Goal: Task Accomplishment & Management: Manage account settings

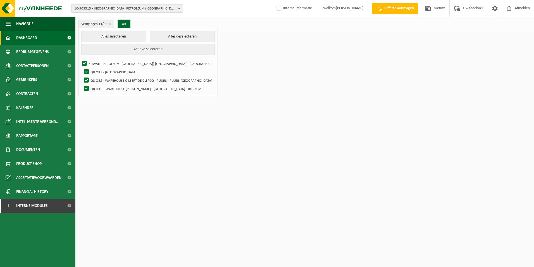
click at [287, 194] on html "10-903515 - [GEOGRAPHIC_DATA] PETROLEUM ([GEOGRAPHIC_DATA]) [GEOGRAPHIC_DATA] -…" at bounding box center [267, 133] width 534 height 267
click at [231, 69] on html "10-903515 - [GEOGRAPHIC_DATA] PETROLEUM ([GEOGRAPHIC_DATA]) [GEOGRAPHIC_DATA] -…" at bounding box center [267, 133] width 534 height 267
click at [141, 20] on div "Vestigingen (4/4) Alles selecteren Alles deselecteren Actieve selecteren KUWAIT…" at bounding box center [304, 24] width 459 height 15
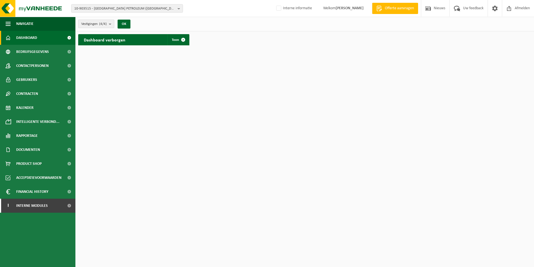
click at [110, 23] on b "submit" at bounding box center [111, 24] width 5 height 8
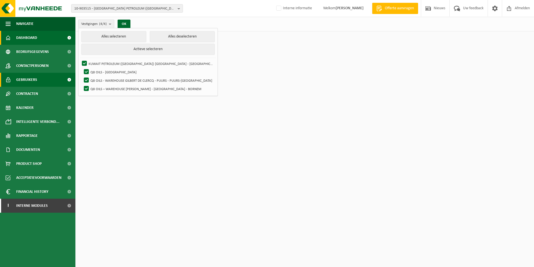
click at [26, 80] on span "Gebruikers" at bounding box center [26, 80] width 21 height 14
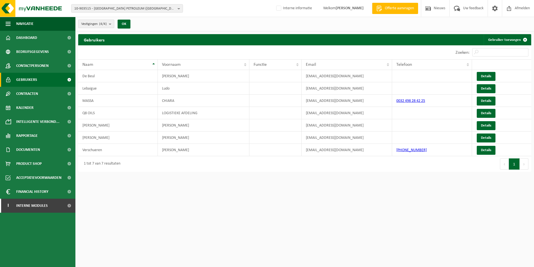
click at [110, 25] on b "submit" at bounding box center [111, 24] width 5 height 8
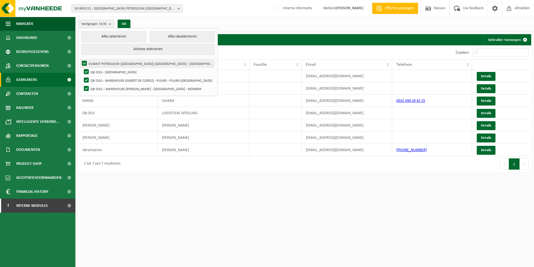
click at [110, 63] on label "KUWAIT PETROLEUM ([GEOGRAPHIC_DATA]) [GEOGRAPHIC_DATA] - [GEOGRAPHIC_DATA]" at bounding box center [148, 63] width 134 height 8
click at [80, 59] on input "KUWAIT PETROLEUM ([GEOGRAPHIC_DATA]) [GEOGRAPHIC_DATA] - [GEOGRAPHIC_DATA]" at bounding box center [80, 59] width 0 height 0
click at [107, 61] on label "KUWAIT PETROLEUM ([GEOGRAPHIC_DATA]) [GEOGRAPHIC_DATA] - [GEOGRAPHIC_DATA]" at bounding box center [148, 63] width 134 height 8
click at [80, 59] on input "KUWAIT PETROLEUM ([GEOGRAPHIC_DATA]) [GEOGRAPHIC_DATA] - [GEOGRAPHIC_DATA]" at bounding box center [80, 59] width 0 height 0
checkbox input "true"
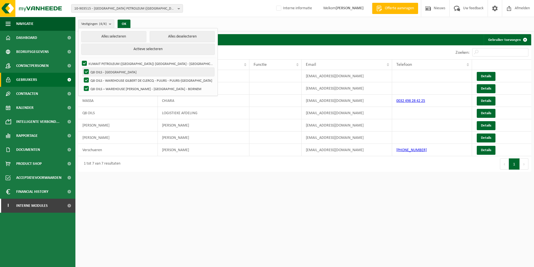
click at [103, 72] on label "Q8 OILS - ANTWERPEN" at bounding box center [149, 72] width 132 height 8
click at [82, 68] on input "Q8 OILS - ANTWERPEN" at bounding box center [82, 67] width 0 height 0
click at [117, 71] on label "Q8 OILS - ANTWERPEN" at bounding box center [149, 72] width 132 height 8
click at [82, 68] on input "Q8 OILS - ANTWERPEN" at bounding box center [82, 67] width 0 height 0
checkbox input "true"
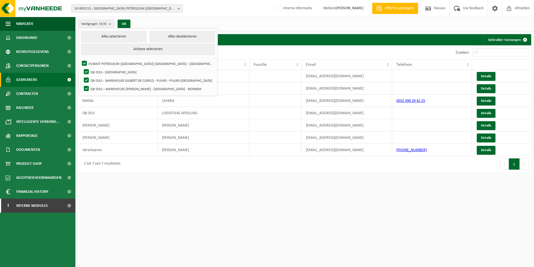
drag, startPoint x: 126, startPoint y: 23, endPoint x: 128, endPoint y: 31, distance: 7.6
click at [125, 23] on button "OK" at bounding box center [124, 24] width 13 height 9
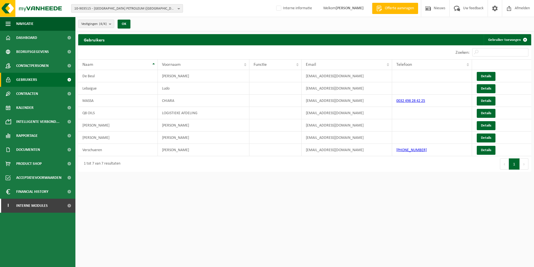
click at [154, 11] on span "10-903515 - [GEOGRAPHIC_DATA] PETROLEUM ([GEOGRAPHIC_DATA]) [GEOGRAPHIC_DATA] -…" at bounding box center [124, 8] width 101 height 8
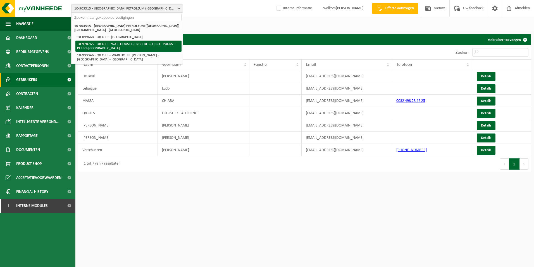
click at [94, 42] on li "10-978765 - Q8 OILS - WAREHOUSE GILBERT DE CLERCQ - PUURS - PUURS-[GEOGRAPHIC_D…" at bounding box center [128, 46] width 106 height 11
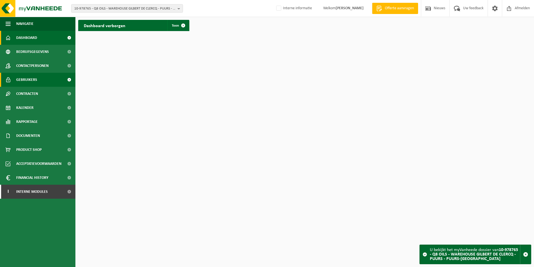
click at [19, 80] on span "Gebruikers" at bounding box center [26, 80] width 21 height 14
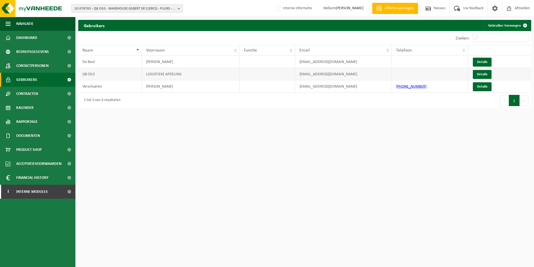
click at [105, 73] on td "Q8 OILS" at bounding box center [110, 74] width 64 height 12
click at [196, 78] on td "LOGISTIEKE AFDELING" at bounding box center [191, 74] width 98 height 12
click at [340, 75] on td "q8oilslogistics@q8.be" at bounding box center [343, 74] width 97 height 12
click at [340, 74] on td "q8oilslogistics@q8.be" at bounding box center [343, 74] width 97 height 12
click at [484, 75] on span "Details" at bounding box center [482, 74] width 10 height 4
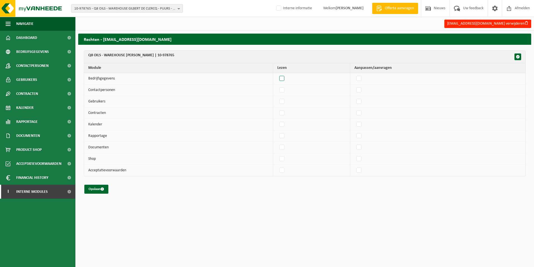
click at [283, 80] on label"] at bounding box center [282, 78] width 8 height 8
click at [278, 74] on input "checkbox" at bounding box center [277, 74] width 0 height 0
checkbox input "true"
drag, startPoint x: 283, startPoint y: 87, endPoint x: 285, endPoint y: 103, distance: 16.0
click at [283, 87] on label"] at bounding box center [282, 90] width 8 height 8
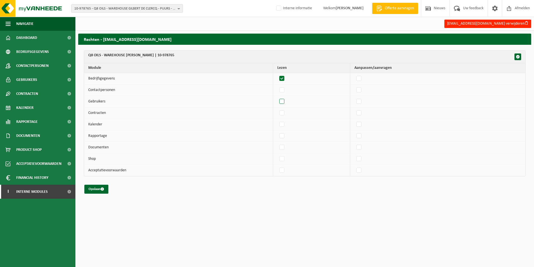
click at [278, 86] on input "checkbox" at bounding box center [277, 86] width 0 height 0
checkbox input "true"
click at [284, 103] on label"] at bounding box center [282, 101] width 8 height 8
click at [278, 97] on input "checkbox" at bounding box center [277, 97] width 0 height 0
checkbox input "true"
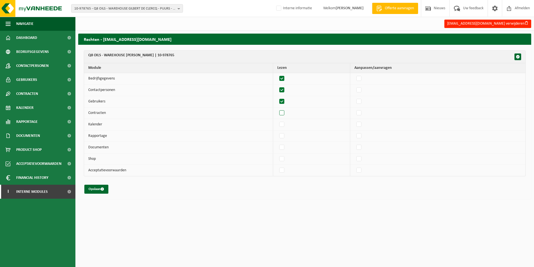
click at [282, 115] on label"] at bounding box center [282, 113] width 8 height 8
click at [278, 109] on input "checkbox" at bounding box center [277, 108] width 0 height 0
checkbox input "true"
drag, startPoint x: 286, startPoint y: 120, endPoint x: 281, endPoint y: 142, distance: 22.3
click at [286, 121] on label"] at bounding box center [282, 124] width 8 height 8
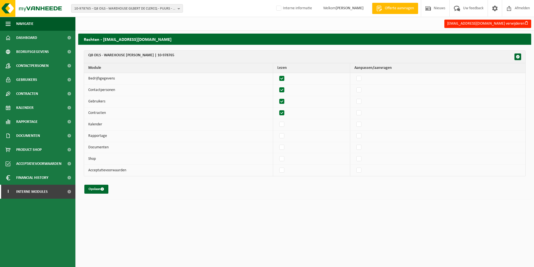
click at [278, 120] on input "checkbox" at bounding box center [277, 120] width 0 height 0
checkbox input "true"
click at [285, 140] on label"] at bounding box center [282, 136] width 8 height 8
click at [278, 132] on input "checkbox" at bounding box center [277, 131] width 0 height 0
checkbox input "true"
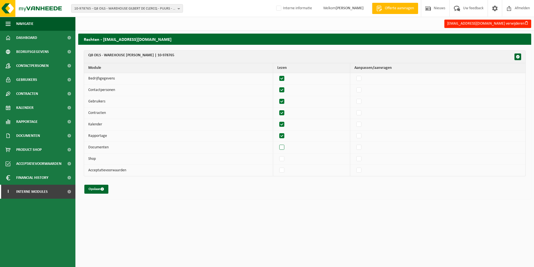
click at [285, 146] on label"] at bounding box center [282, 147] width 8 height 8
click at [278, 143] on input "checkbox" at bounding box center [277, 143] width 0 height 0
checkbox input "true"
click at [283, 157] on label"] at bounding box center [282, 159] width 8 height 8
click at [278, 155] on input "checkbox" at bounding box center [277, 154] width 0 height 0
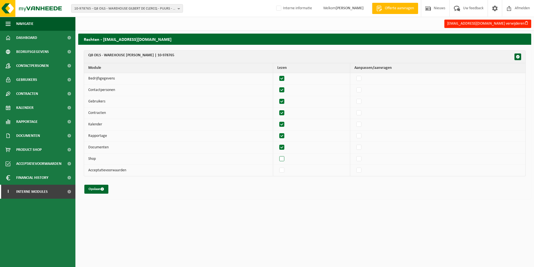
checkbox input "true"
click at [283, 169] on label"] at bounding box center [282, 170] width 8 height 8
click at [278, 166] on input "checkbox" at bounding box center [277, 166] width 0 height 0
checkbox input "true"
click at [363, 80] on label"] at bounding box center [360, 78] width 8 height 8
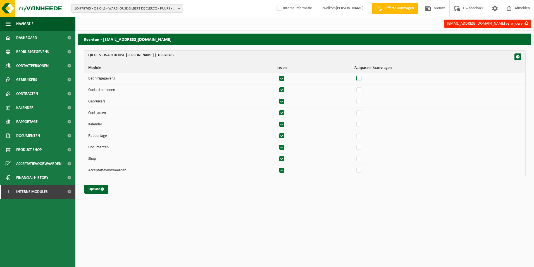
click at [355, 74] on input "checkbox" at bounding box center [354, 74] width 0 height 0
checkbox input "true"
click at [360, 90] on label"] at bounding box center [360, 90] width 8 height 8
click at [355, 86] on input "checkbox" at bounding box center [354, 86] width 0 height 0
checkbox input "true"
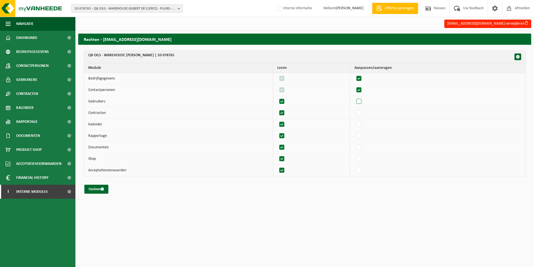
click at [362, 100] on label"] at bounding box center [360, 101] width 8 height 8
click at [355, 97] on input "checkbox" at bounding box center [354, 97] width 0 height 0
checkbox input "true"
click at [359, 113] on label"] at bounding box center [360, 113] width 8 height 8
click at [355, 109] on input "checkbox" at bounding box center [354, 108] width 0 height 0
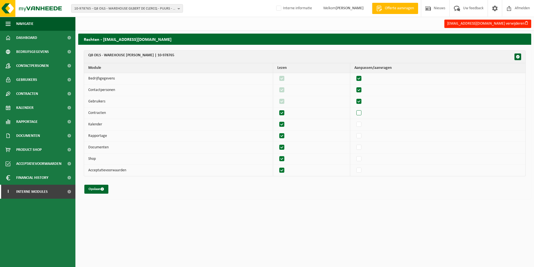
checkbox input "true"
drag, startPoint x: 361, startPoint y: 121, endPoint x: 361, endPoint y: 125, distance: 3.6
click at [361, 121] on label"] at bounding box center [360, 124] width 8 height 8
click at [355, 120] on input "checkbox" at bounding box center [354, 120] width 0 height 0
checkbox input "true"
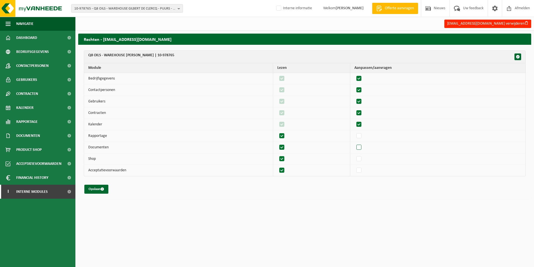
drag, startPoint x: 363, startPoint y: 137, endPoint x: 361, endPoint y: 144, distance: 7.7
click at [363, 137] on label"] at bounding box center [360, 136] width 8 height 8
click at [355, 132] on input "checkbox" at bounding box center [354, 131] width 0 height 0
checkbox input "true"
click at [360, 149] on label"] at bounding box center [360, 147] width 8 height 8
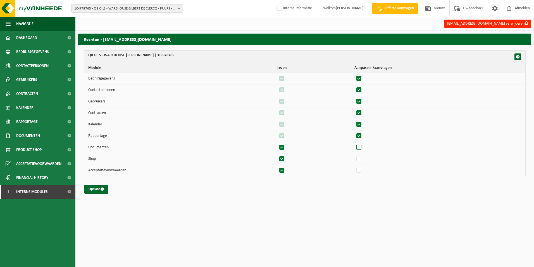
click at [355, 143] on input "checkbox" at bounding box center [354, 143] width 0 height 0
checkbox input "true"
click at [362, 161] on label"] at bounding box center [360, 159] width 8 height 8
click at [355, 155] on input "checkbox" at bounding box center [354, 154] width 0 height 0
checkbox input "true"
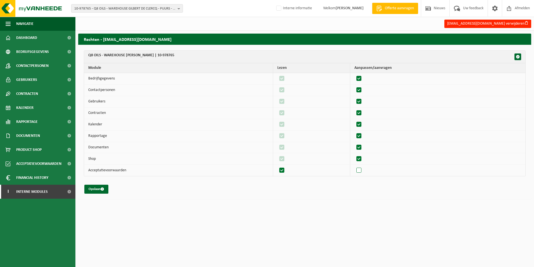
click at [361, 170] on label"] at bounding box center [360, 170] width 8 height 8
click at [355, 166] on input "checkbox" at bounding box center [354, 166] width 0 height 0
checkbox input "true"
click at [286, 170] on label"] at bounding box center [282, 170] width 8 height 8
click at [90, 190] on button "Opslaan" at bounding box center [96, 188] width 24 height 9
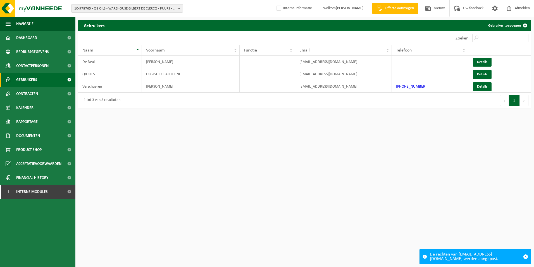
click at [172, 136] on html "10-978765 - Q8 OILS - WAREHOUSE GILBERT DE CLERCQ - PUURS - PUURS-[GEOGRAPHIC_D…" at bounding box center [267, 133] width 534 height 267
click at [484, 86] on span "Details" at bounding box center [482, 87] width 10 height 4
click at [485, 63] on span "Details" at bounding box center [482, 62] width 10 height 4
drag, startPoint x: 336, startPoint y: 86, endPoint x: 353, endPoint y: 86, distance: 17.3
click at [339, 86] on td "verschue@q8.com" at bounding box center [343, 86] width 97 height 12
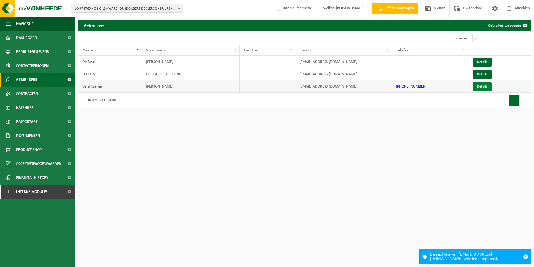
click at [483, 87] on span "Details" at bounding box center [482, 87] width 10 height 4
click at [478, 75] on span "Details" at bounding box center [482, 74] width 10 height 4
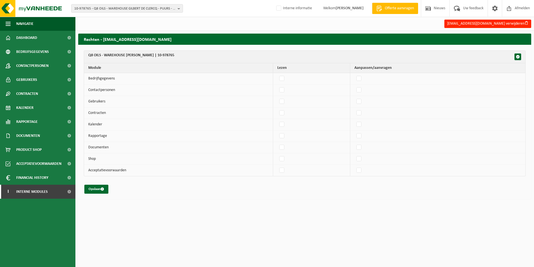
click at [126, 223] on html "10-978765 - Q8 OILS - WAREHOUSE GILBERT DE CLERCQ - PUURS - PUURS-SINT-AMANDS 1…" at bounding box center [267, 133] width 534 height 267
click at [167, 9] on span "10-978765 - Q8 OILS - WAREHOUSE GILBERT DE CLERCQ - PUURS - PUURS-[GEOGRAPHIC_D…" at bounding box center [124, 8] width 101 height 8
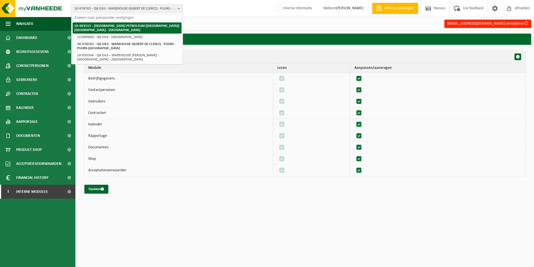
click at [158, 26] on strong "10-903515 - [GEOGRAPHIC_DATA] PETROLEUM ([GEOGRAPHIC_DATA]) [GEOGRAPHIC_DATA] -…" at bounding box center [126, 28] width 105 height 8
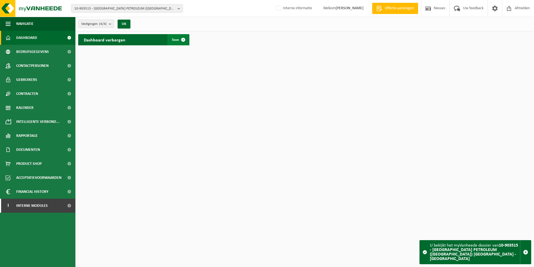
click at [184, 40] on span at bounding box center [183, 39] width 11 height 11
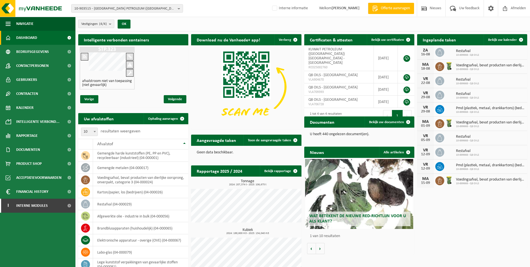
click at [111, 23] on b "submit" at bounding box center [111, 24] width 5 height 8
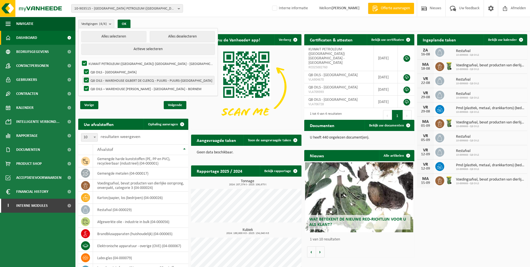
click at [144, 81] on label "Q8 OILS - WAREHOUSE GILBERT DE CLERCQ - PUURS - PUURS-SINT-AMANDS" at bounding box center [149, 80] width 132 height 8
click at [82, 76] on input "Q8 OILS - WAREHOUSE GILBERT DE CLERCQ - PUURS - PUURS-SINT-AMANDS" at bounding box center [82, 76] width 0 height 0
click at [139, 83] on label "Q8 OILS - WAREHOUSE GILBERT DE CLERCQ - PUURS - PUURS-SINT-AMANDS" at bounding box center [149, 80] width 132 height 8
click at [82, 76] on input "Q8 OILS - WAREHOUSE GILBERT DE CLERCQ - PUURS - PUURS-SINT-AMANDS" at bounding box center [82, 76] width 0 height 0
checkbox input "true"
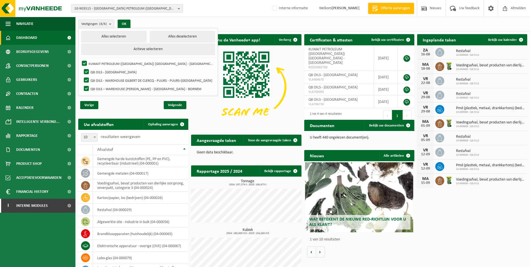
click at [123, 8] on span "10-903515 - [GEOGRAPHIC_DATA] PETROLEUM ([GEOGRAPHIC_DATA]) [GEOGRAPHIC_DATA] -…" at bounding box center [124, 8] width 101 height 8
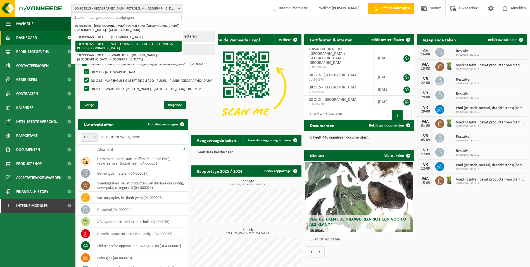
click at [138, 41] on li "10-978765 - Q8 OILS - WAREHOUSE GILBERT DE CLERCQ - PUURS - PUURS-[GEOGRAPHIC_D…" at bounding box center [128, 46] width 106 height 11
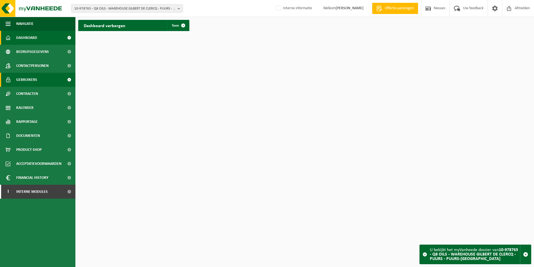
click at [36, 77] on span "Gebruikers" at bounding box center [26, 80] width 21 height 14
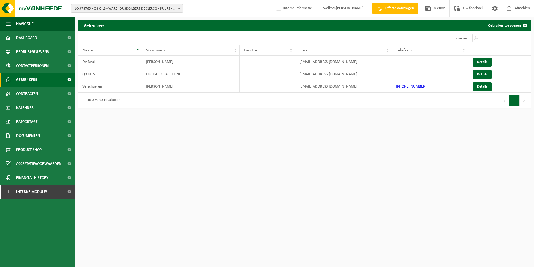
click at [179, 9] on b "button" at bounding box center [180, 8] width 5 height 8
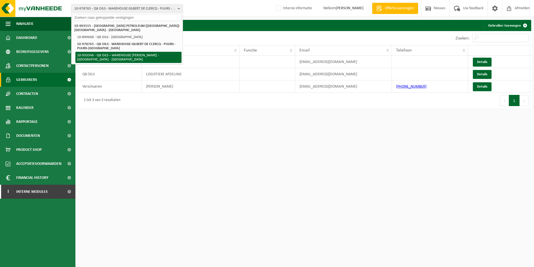
click at [164, 53] on li "10-933346 - Q8 OILS – WAREHOUSE [PERSON_NAME] - [GEOGRAPHIC_DATA] - [GEOGRAPHIC…" at bounding box center [128, 57] width 106 height 11
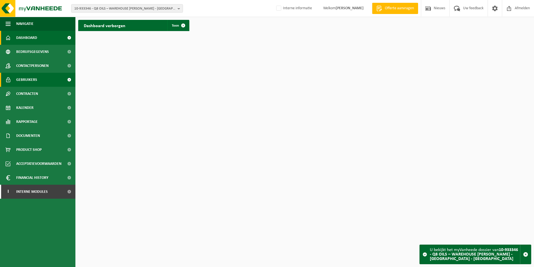
click at [34, 78] on span "Gebruikers" at bounding box center [26, 80] width 21 height 14
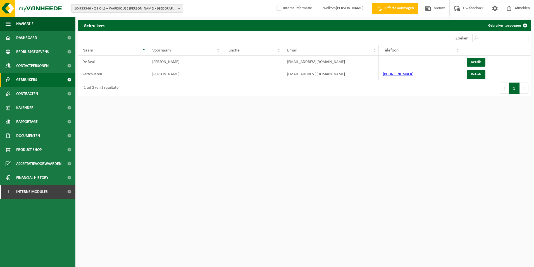
click at [236, 161] on html "10-933346 - Q8 OILS – WAREHOUSE GILBERT DE CLERCQ - [GEOGRAPHIC_DATA] - [GEOGRA…" at bounding box center [267, 133] width 534 height 267
click at [172, 9] on span "10-933346 - Q8 OILS – WAREHOUSE [PERSON_NAME] - [GEOGRAPHIC_DATA] - [GEOGRAPHIC…" at bounding box center [124, 8] width 101 height 8
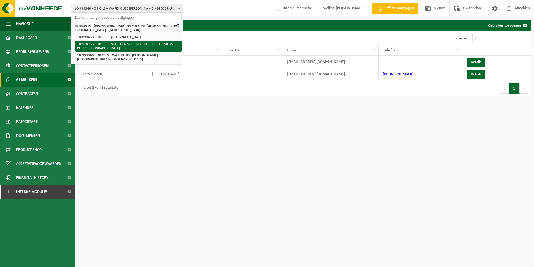
click at [144, 41] on li "10-978765 - Q8 OILS - WAREHOUSE GILBERT DE CLERCQ - PUURS - PUURS-[GEOGRAPHIC_D…" at bounding box center [128, 46] width 106 height 11
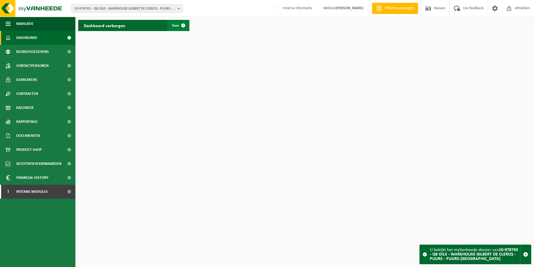
click at [180, 27] on span at bounding box center [183, 25] width 11 height 11
